Goal: Transaction & Acquisition: Book appointment/travel/reservation

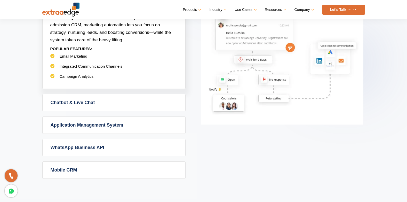
scroll to position [374, 0]
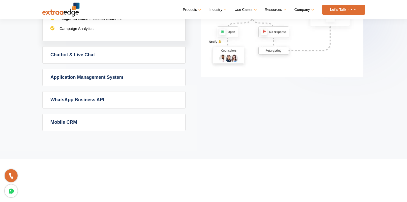
click at [352, 8] on link "Let’s Talk" at bounding box center [343, 10] width 43 height 10
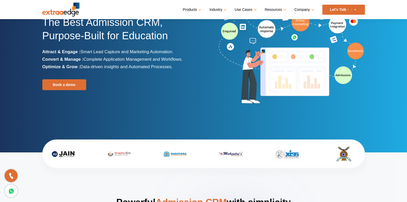
scroll to position [0, 0]
